Goal: Check status: Check status

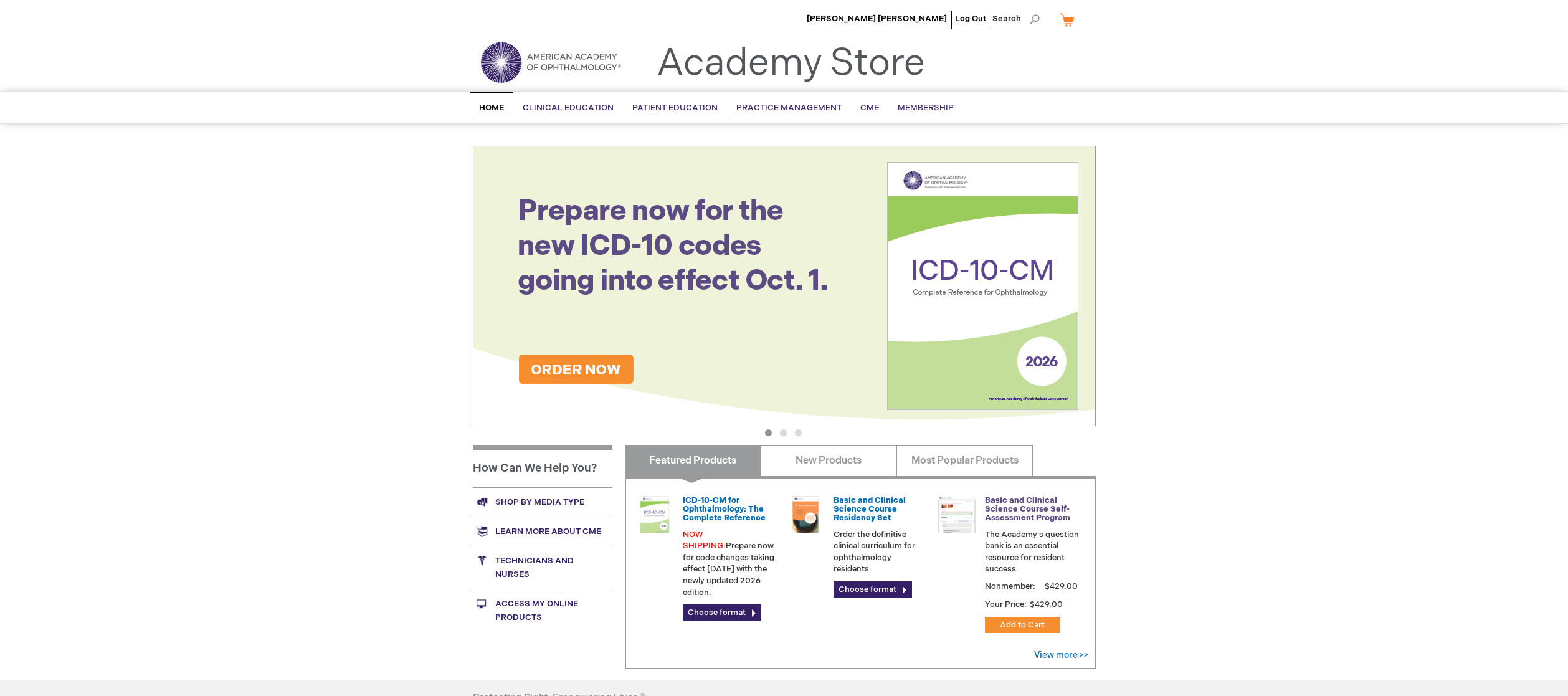
click at [1019, 512] on link "Basic and Clinical Science Course Self-Assessment Program" at bounding box center [1028, 509] width 86 height 28
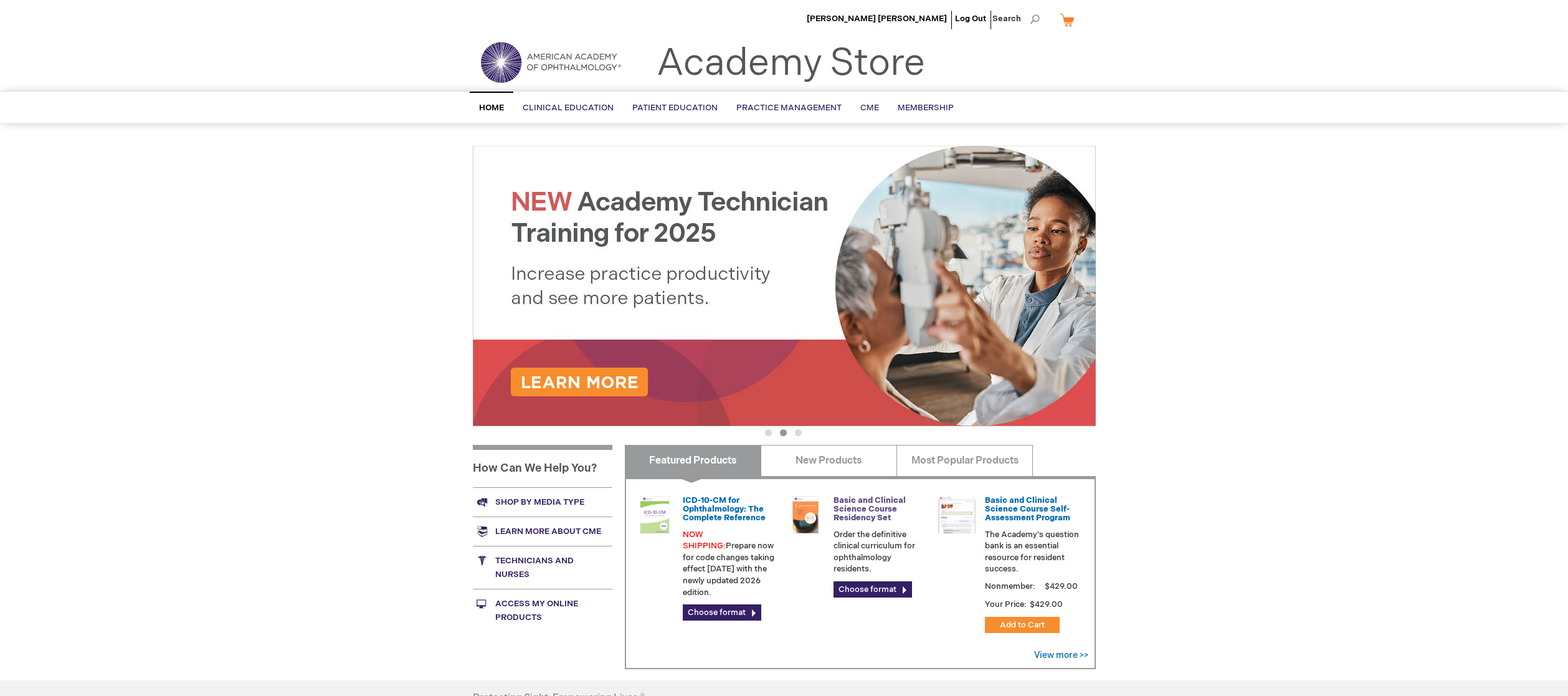
click at [845, 514] on link "Basic and Clinical Science Course Residency Set" at bounding box center [870, 509] width 72 height 28
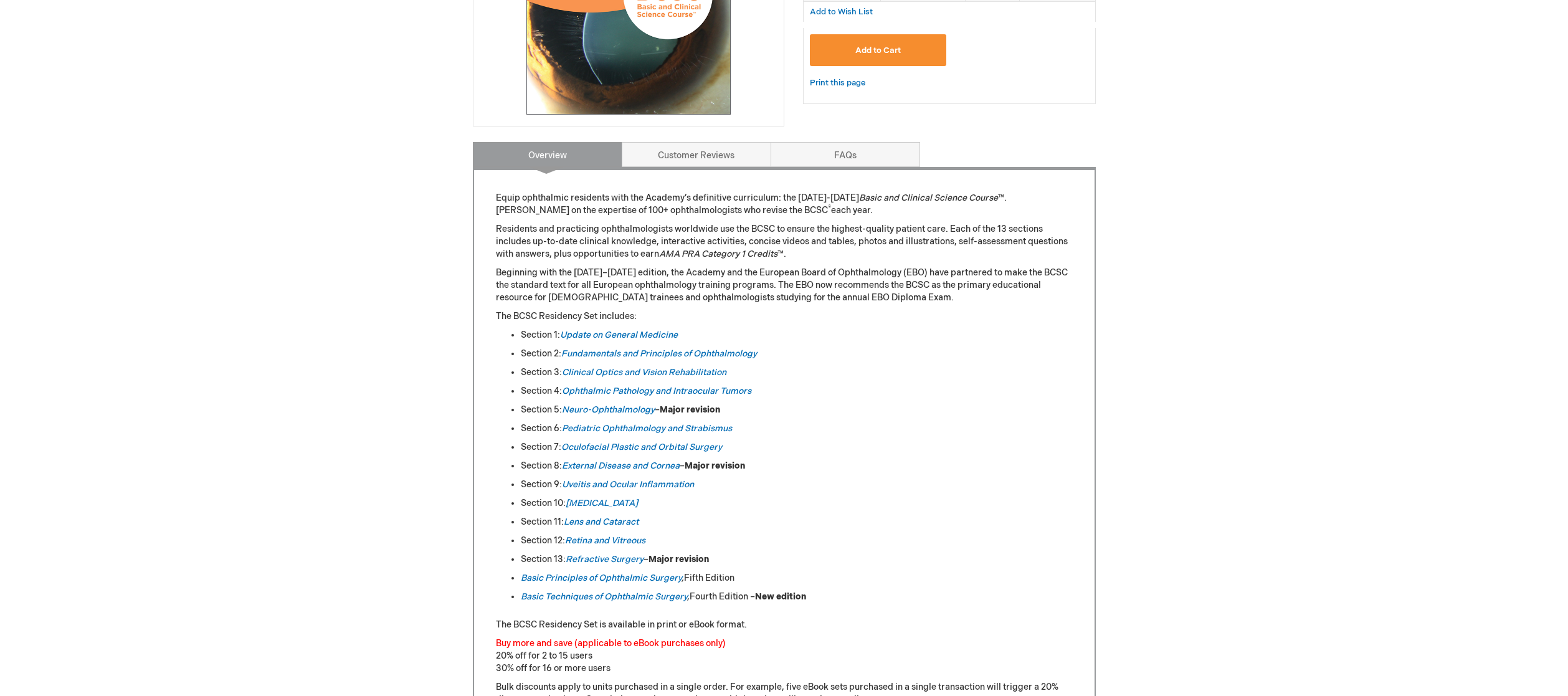
scroll to position [358, 0]
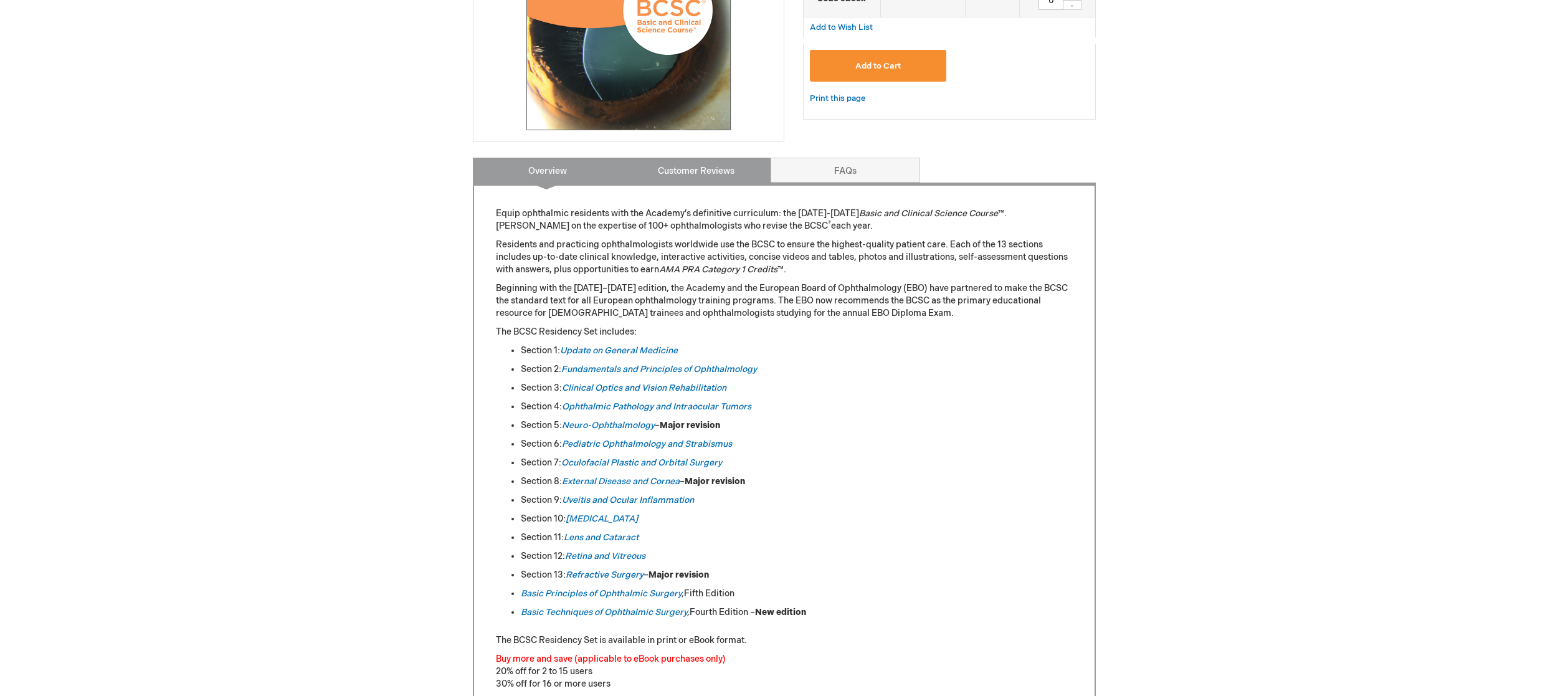
click at [709, 175] on link "Customer Reviews" at bounding box center [696, 170] width 150 height 25
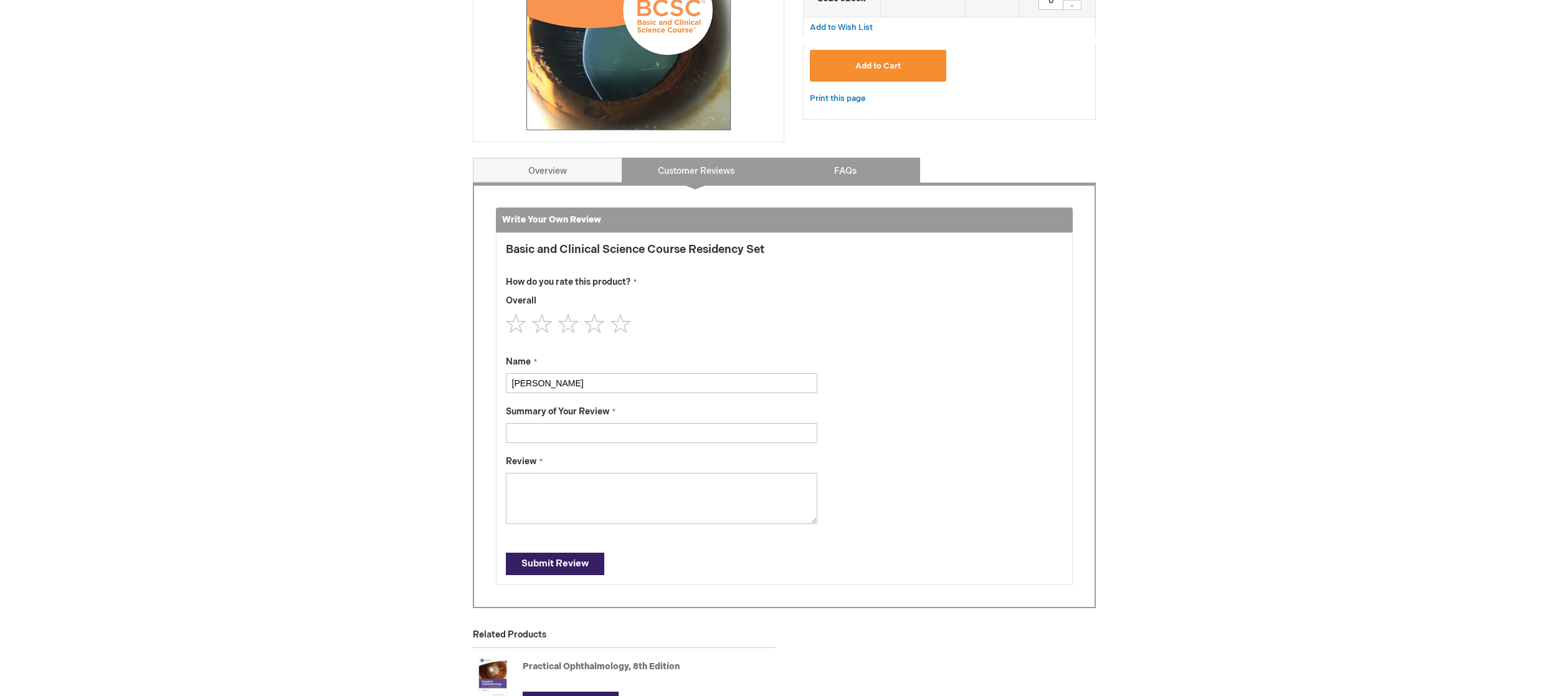
click at [810, 166] on link "FAQs" at bounding box center [845, 170] width 150 height 25
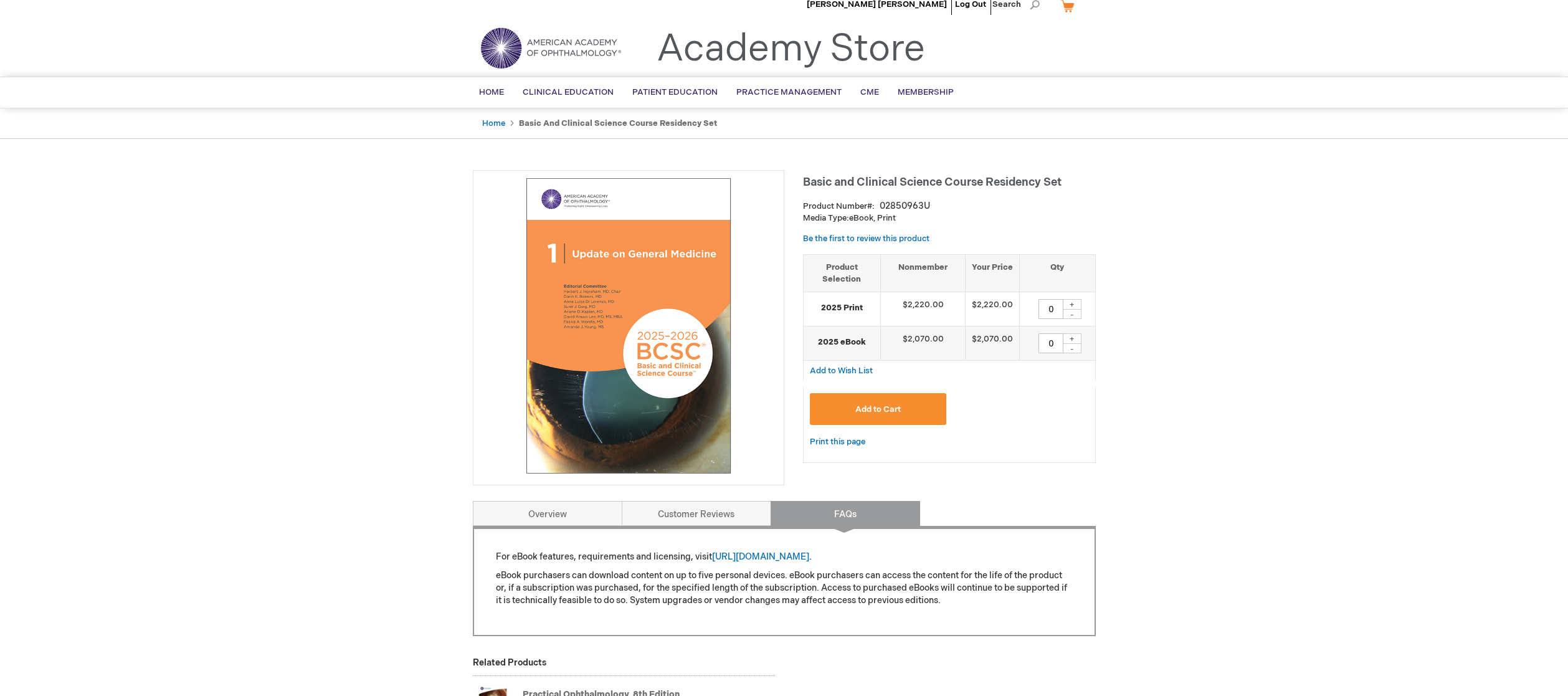
scroll to position [0, 0]
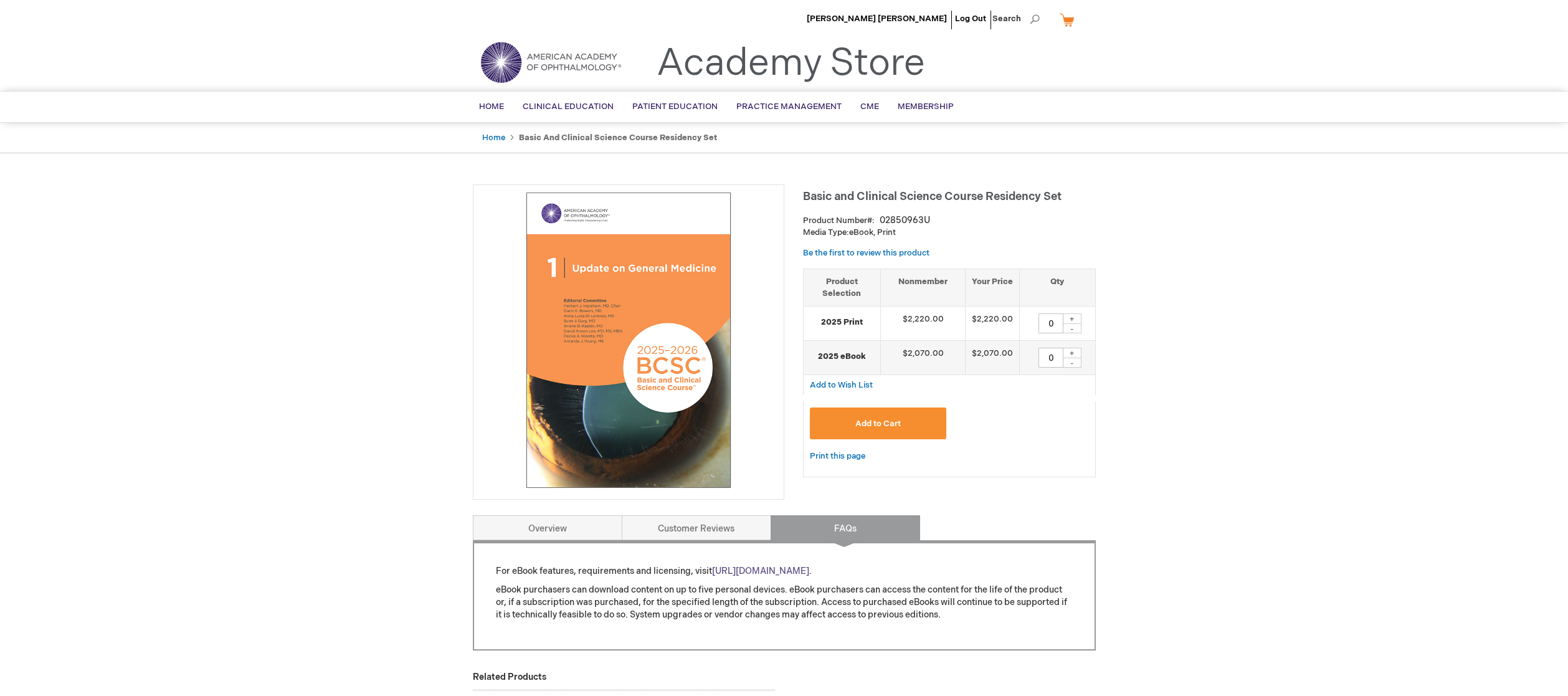
click at [797, 568] on link "https://store.aao.org/ebooks-instructions" at bounding box center [761, 570] width 97 height 10
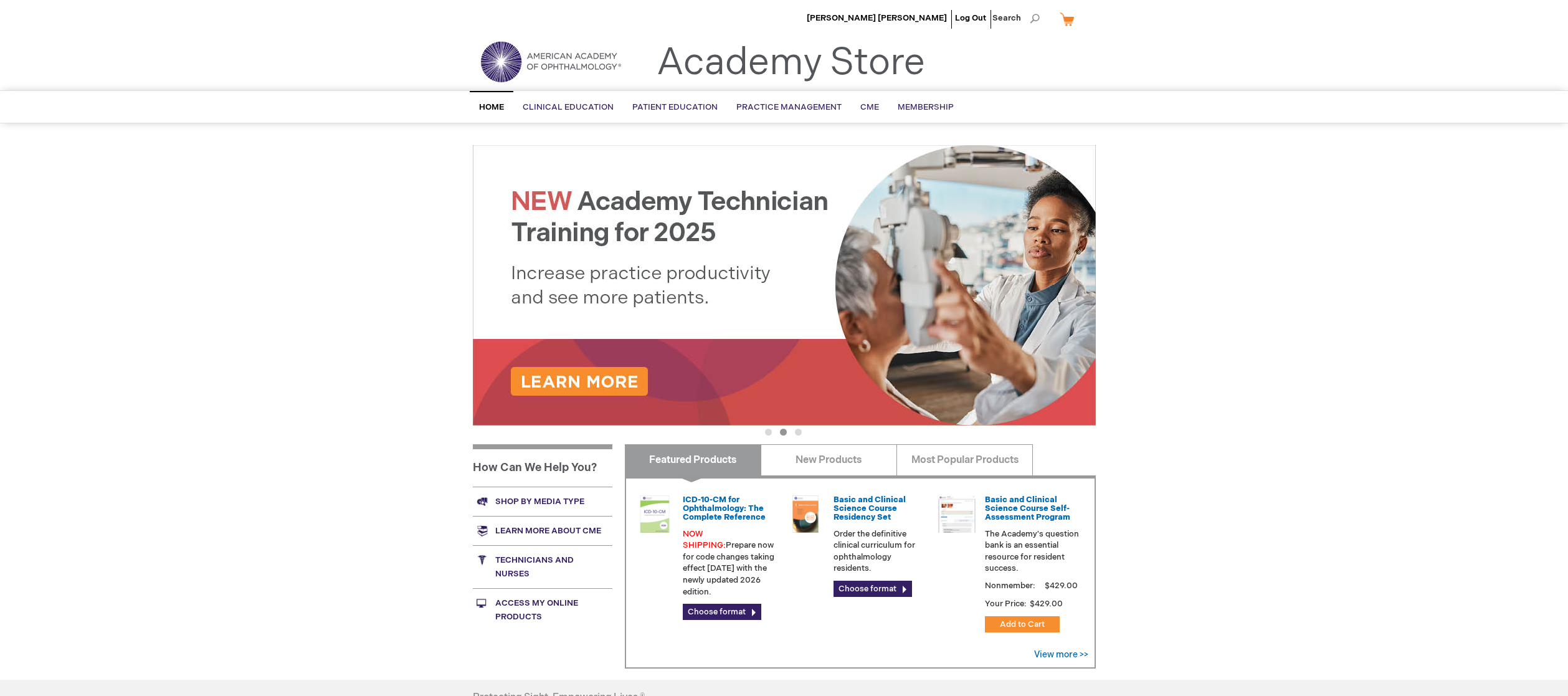
scroll to position [1, 0]
click at [1065, 656] on link "View more >>" at bounding box center [1061, 653] width 54 height 10
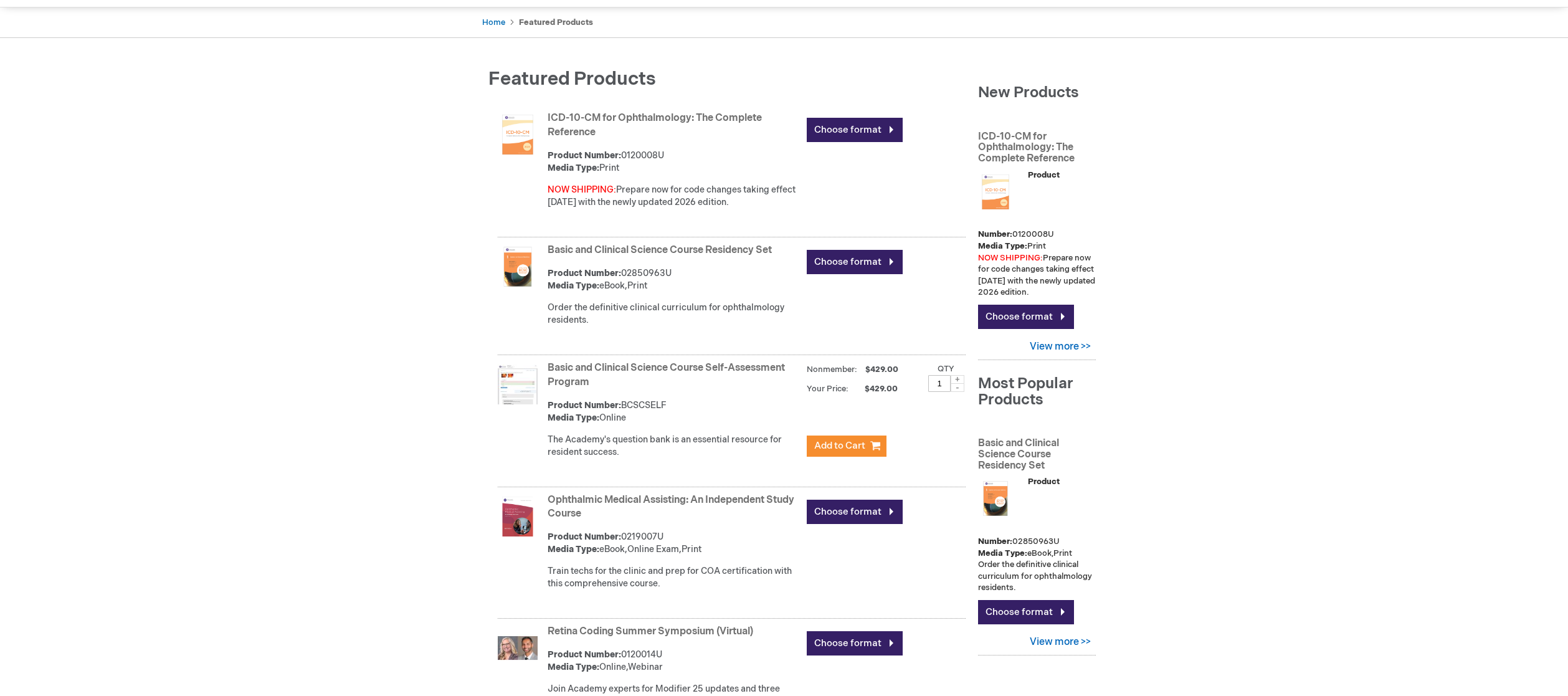
scroll to position [113, 0]
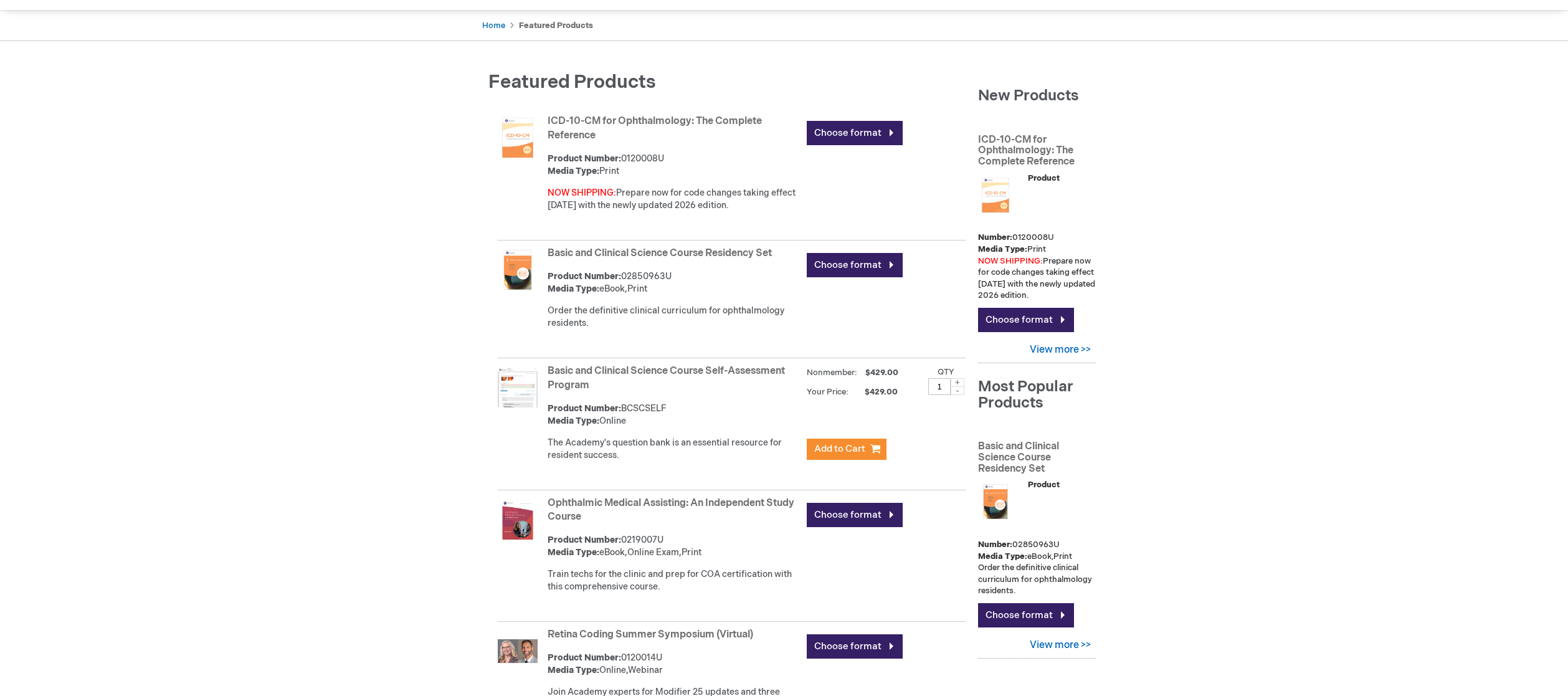
drag, startPoint x: 600, startPoint y: 391, endPoint x: 550, endPoint y: 372, distance: 53.5
click at [550, 372] on strong "Basic and Clinical Science Course Self-Assessment Program" at bounding box center [675, 379] width 254 height 29
copy link "Basic and Clinical Science Course Self-Assessment Program"
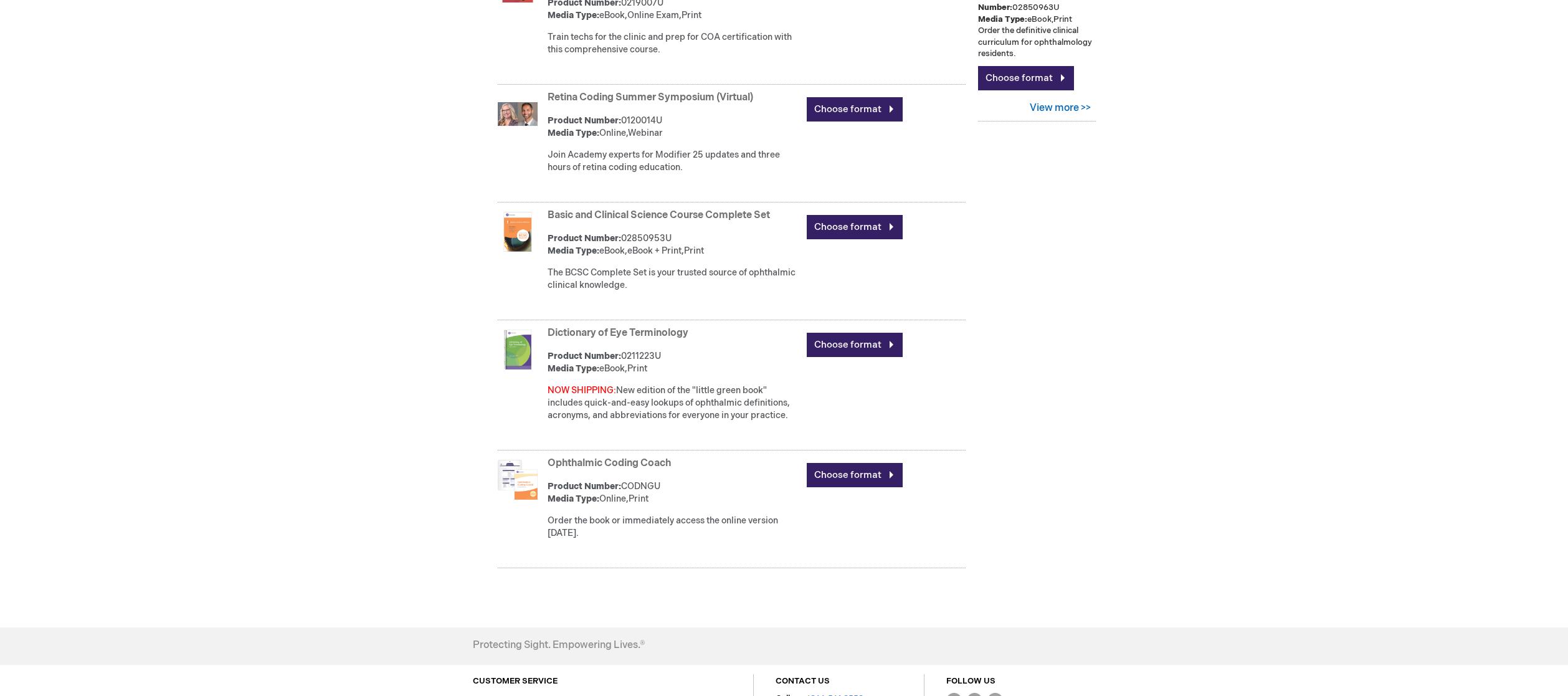
scroll to position [629, 0]
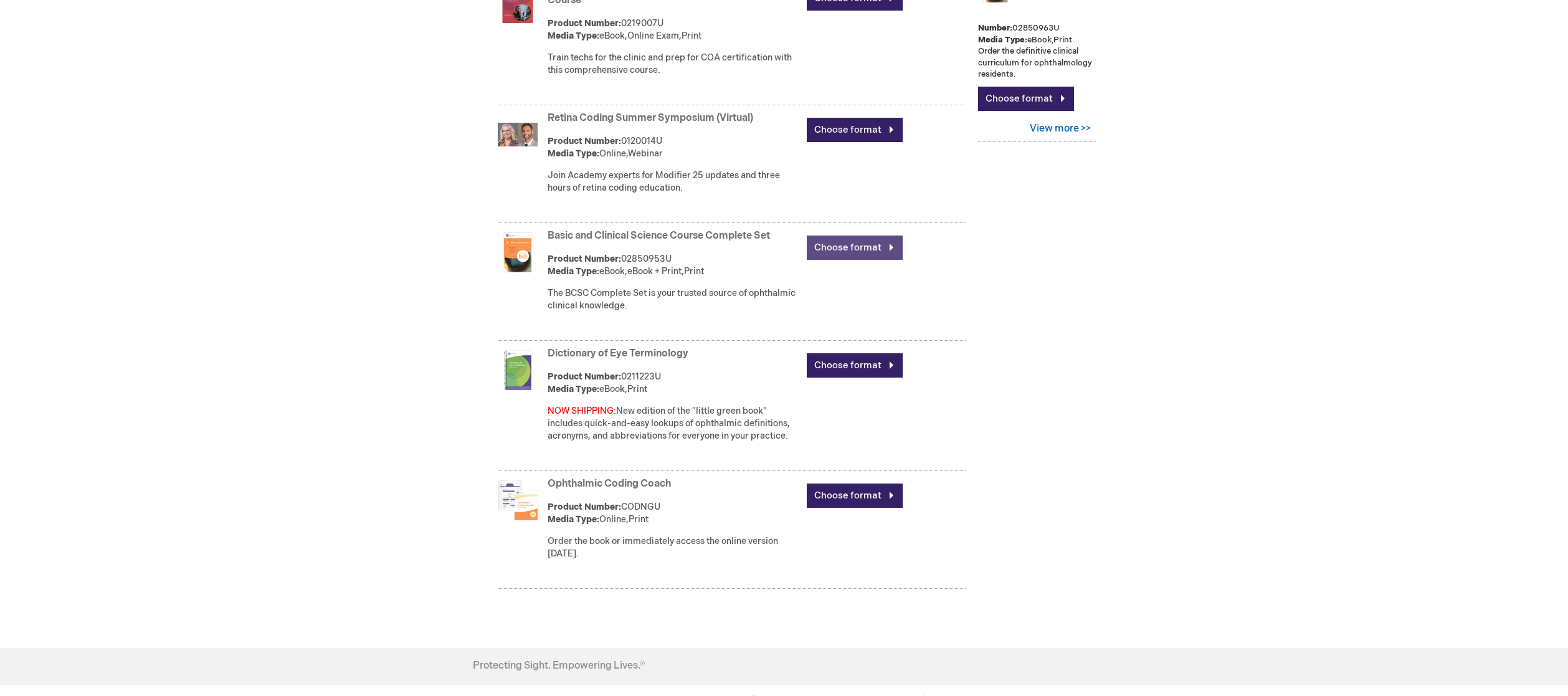
click at [847, 246] on link "Choose format" at bounding box center [854, 247] width 96 height 24
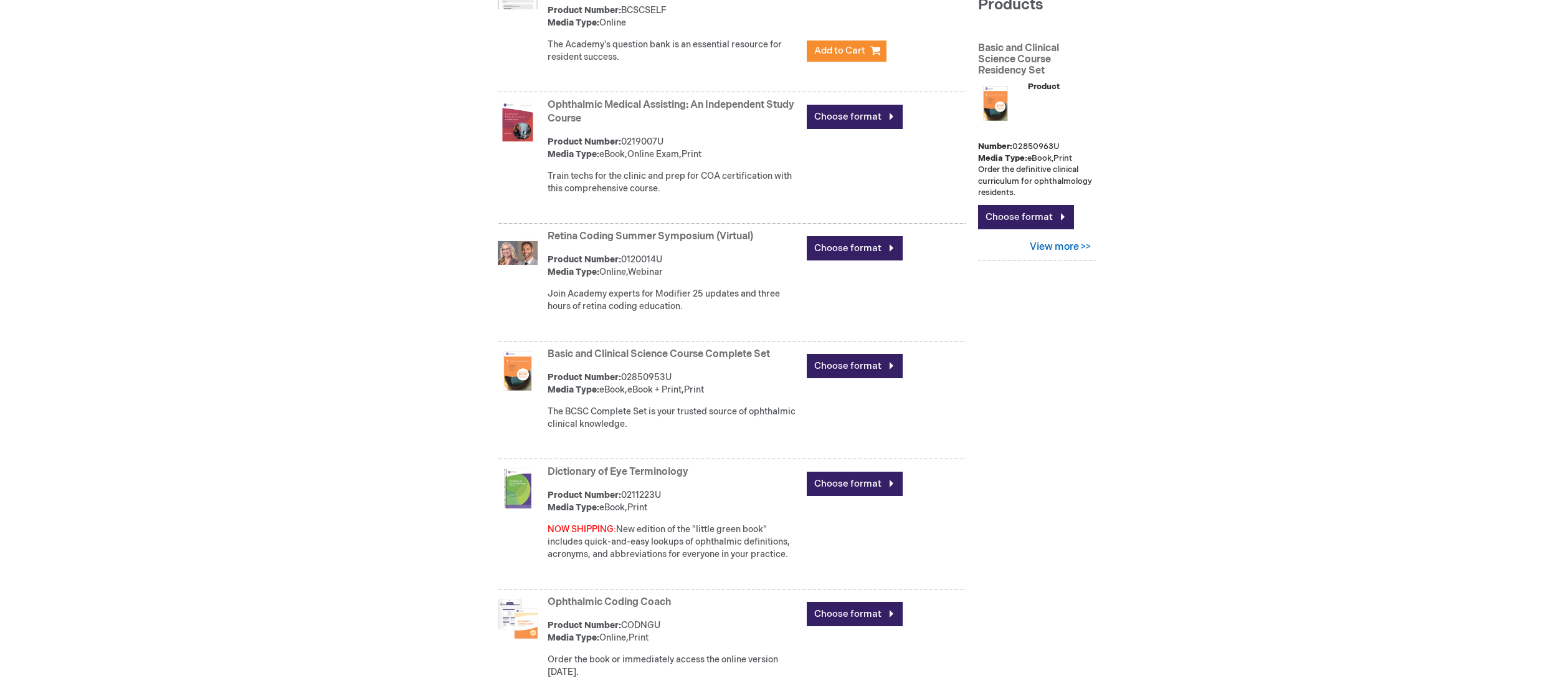
scroll to position [300, 0]
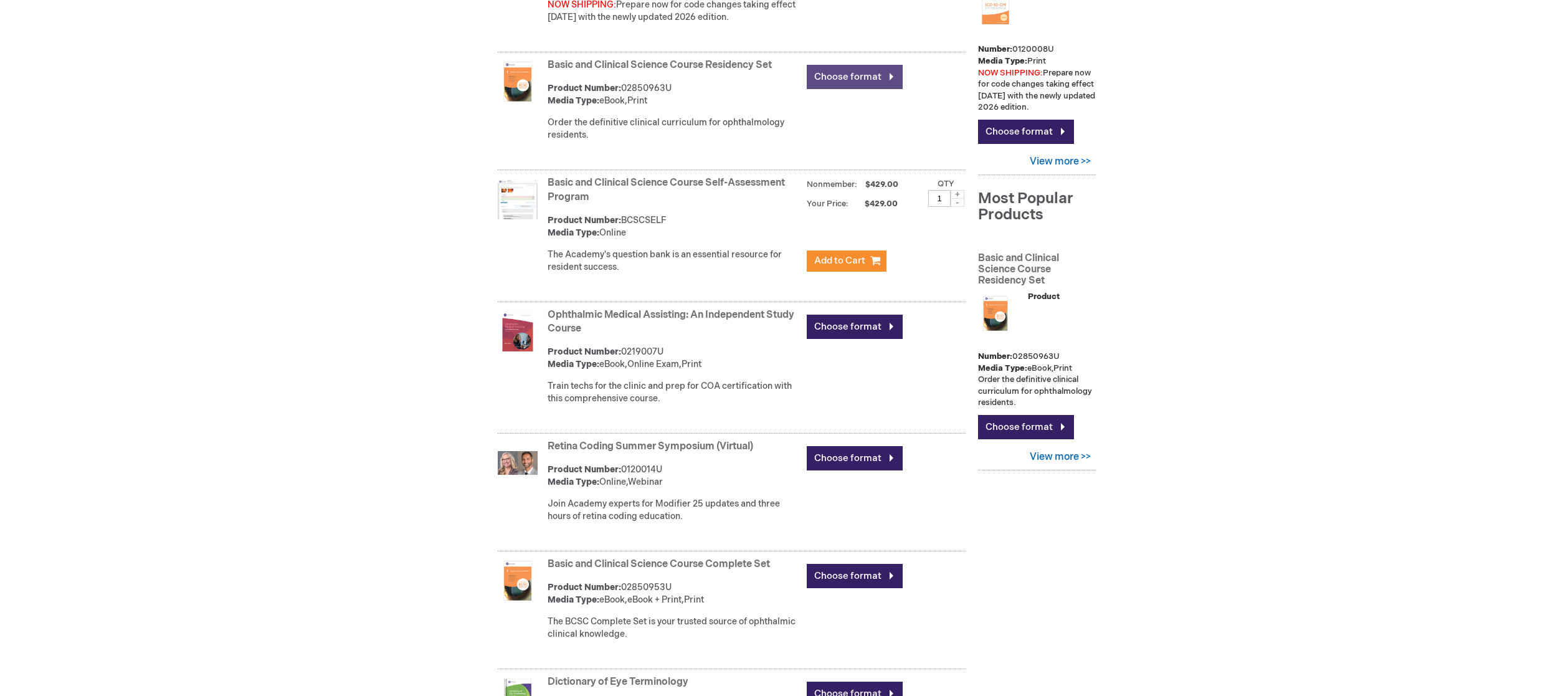
click at [839, 76] on link "Choose format" at bounding box center [854, 76] width 96 height 24
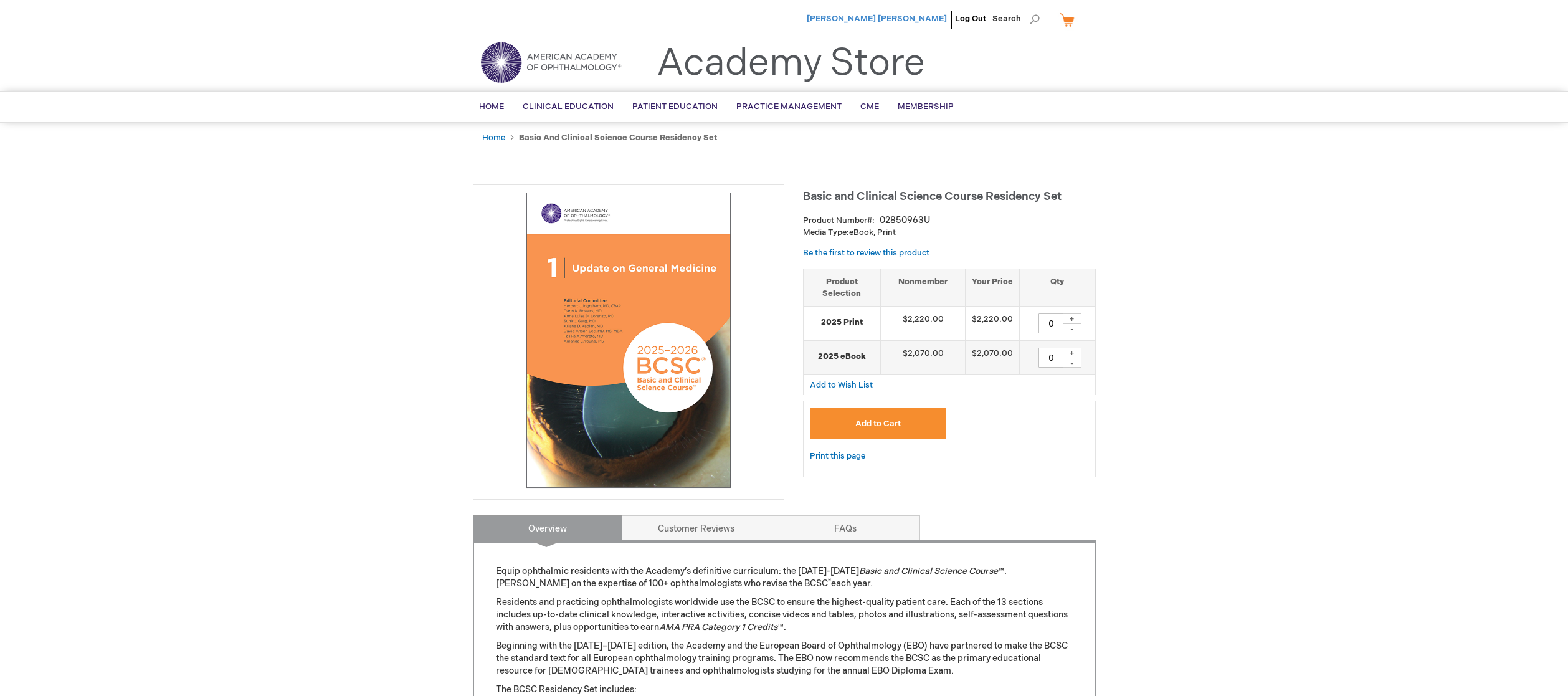
click at [869, 15] on span "[PERSON_NAME] [PERSON_NAME]" at bounding box center [876, 18] width 140 height 10
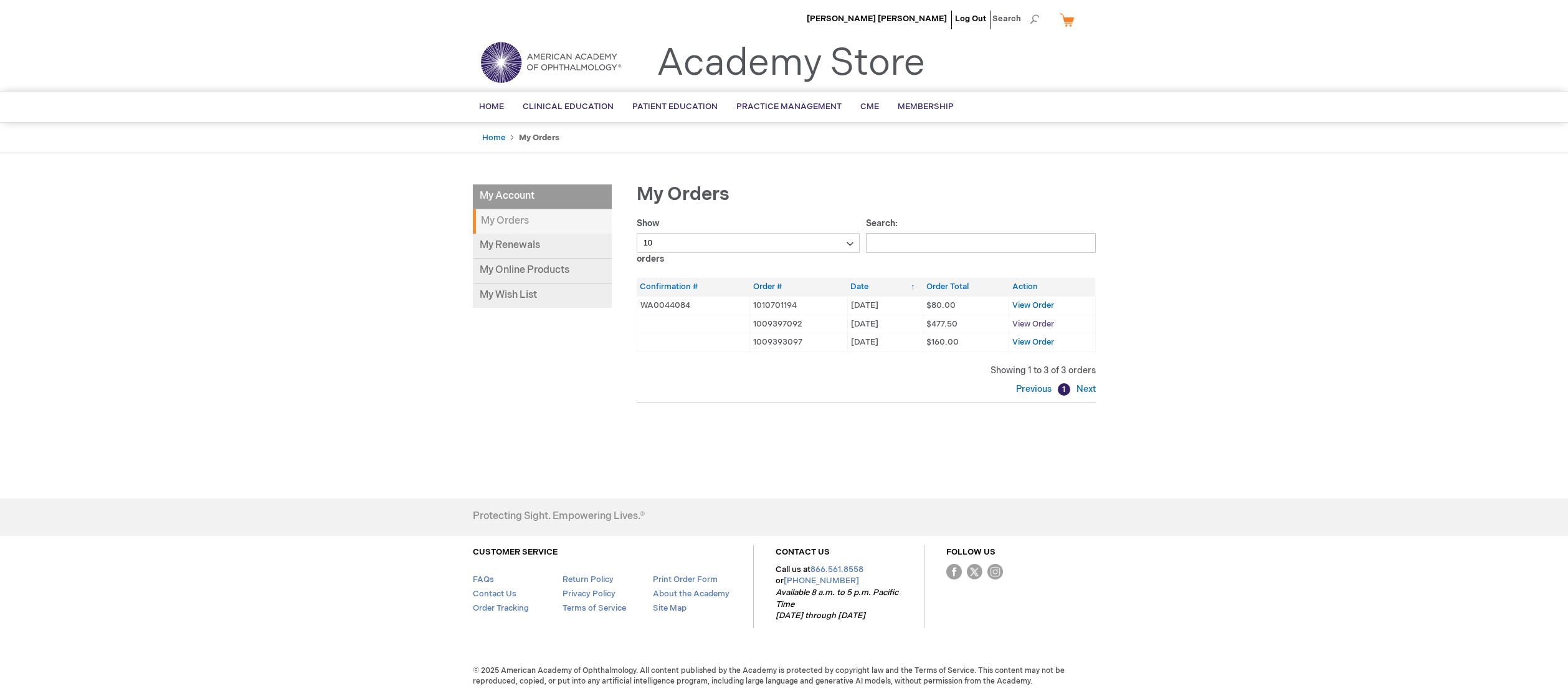
click at [1045, 324] on span "View Order" at bounding box center [1033, 324] width 42 height 10
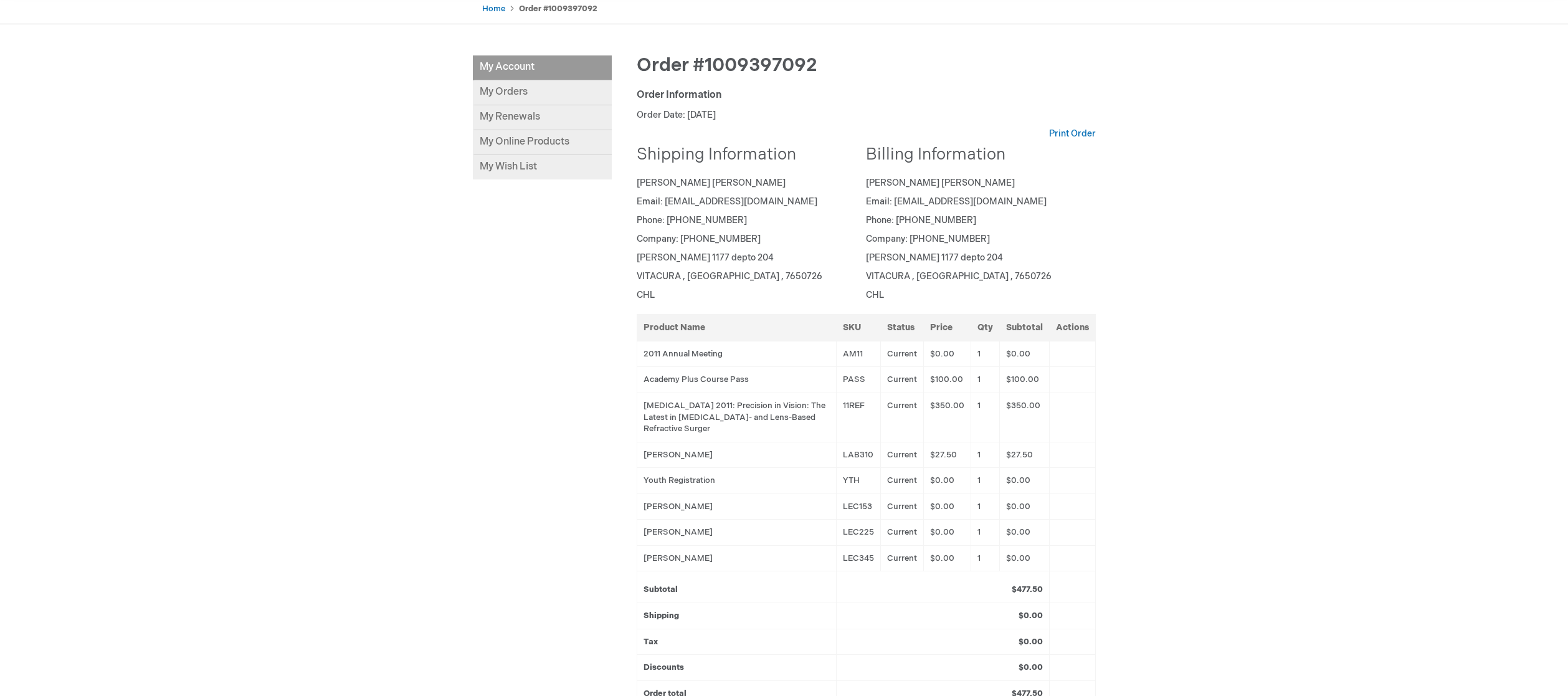
scroll to position [133, 0]
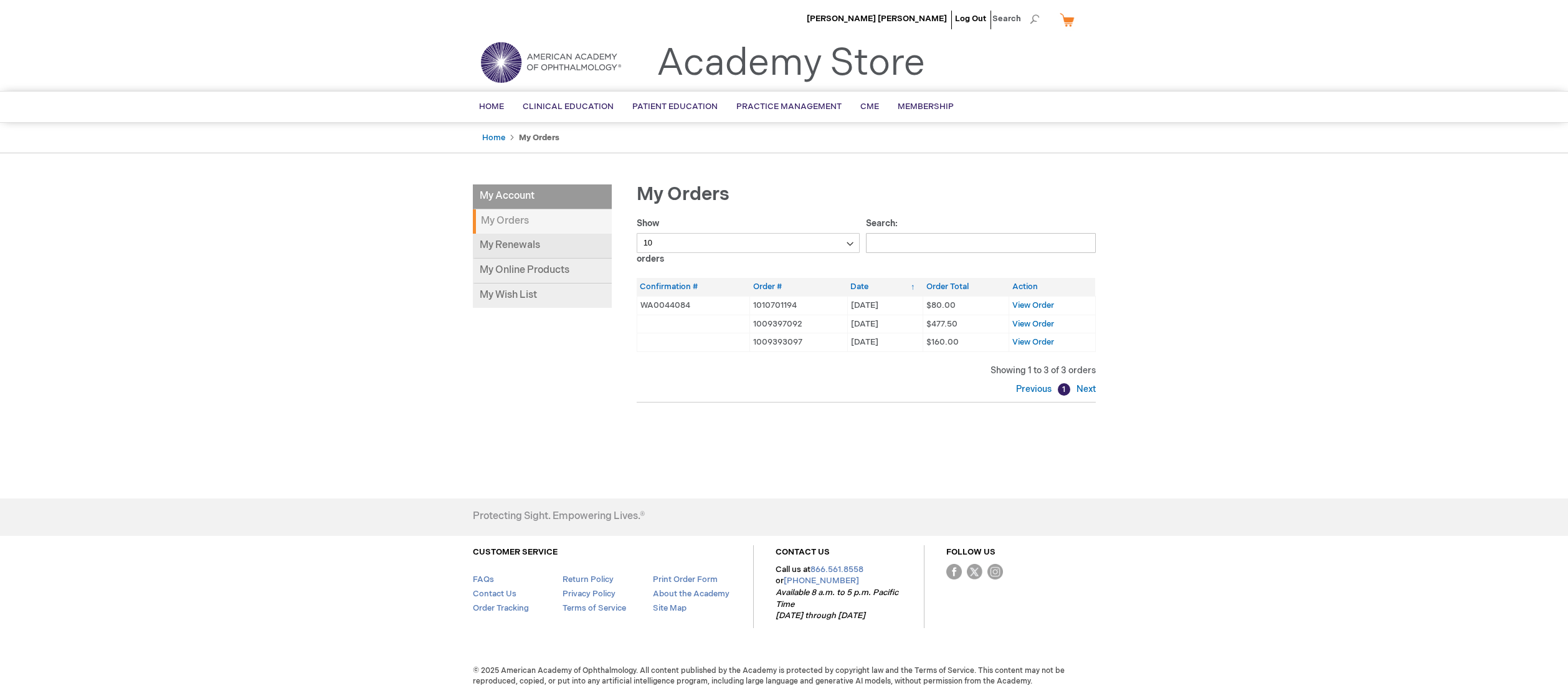
click at [503, 246] on link "My Renewals" at bounding box center [542, 246] width 139 height 25
click at [931, 104] on span "Membership" at bounding box center [926, 107] width 56 height 10
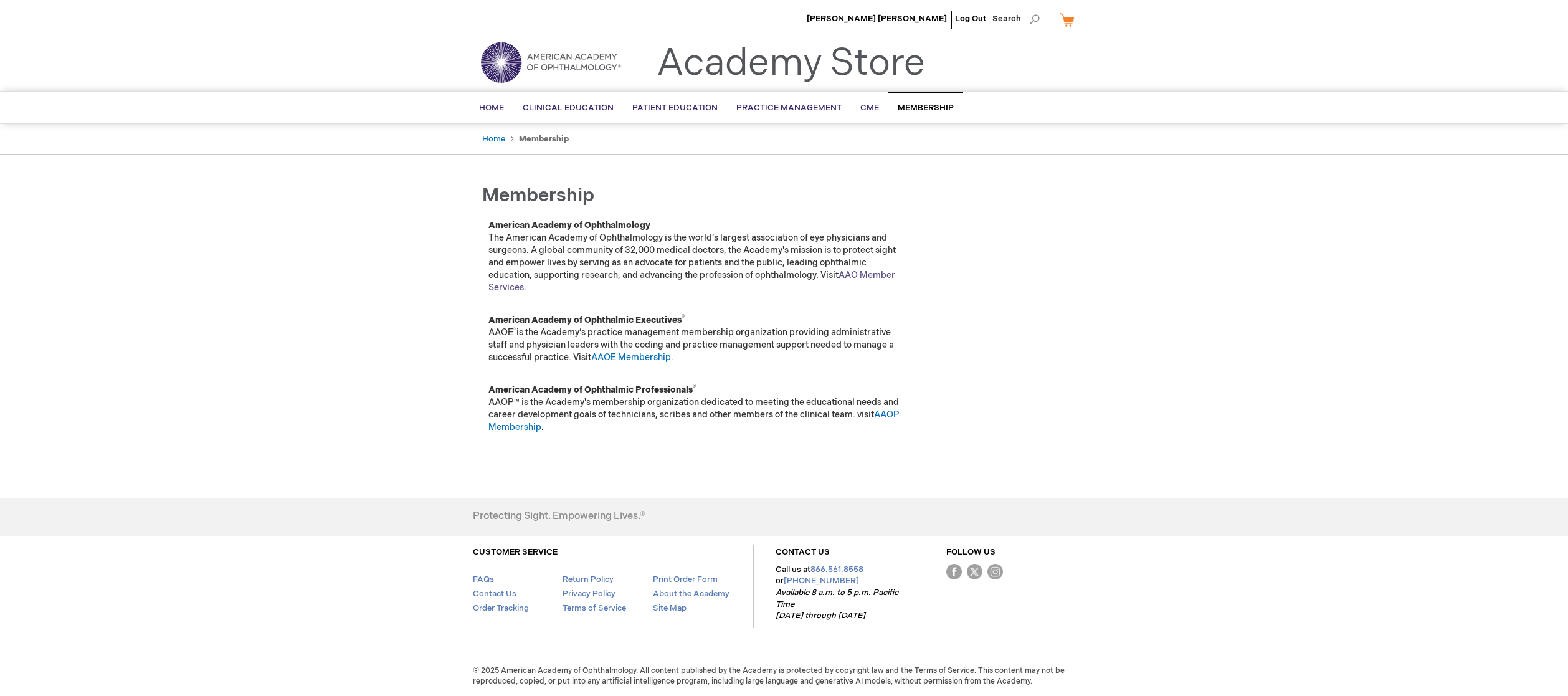
click at [869, 274] on link "AAO Member Services" at bounding box center [691, 281] width 407 height 23
